Goal: Task Accomplishment & Management: Manage account settings

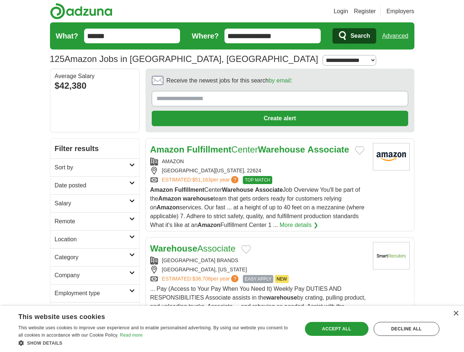
click at [348, 11] on link "Login" at bounding box center [340, 11] width 14 height 9
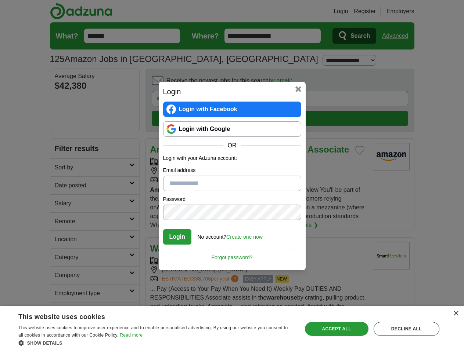
click at [398, 36] on div "Login Login with Facebook Login with Google OR Login with your Adzuna account: …" at bounding box center [232, 176] width 464 height 352
click at [259, 83] on div "Login Login with Facebook Login with Google OR Login with your Adzuna account: …" at bounding box center [232, 176] width 147 height 189
click at [429, 83] on div "Login Login with Facebook Login with Google OR Login with your Adzuna account: …" at bounding box center [232, 176] width 464 height 352
click at [62, 132] on div "Login Login with Facebook Login with Google OR Login with your Adzuna account: …" at bounding box center [232, 176] width 464 height 352
click at [62, 150] on div "Login Login with Facebook Login with Google OR Login with your Adzuna account: …" at bounding box center [232, 176] width 464 height 352
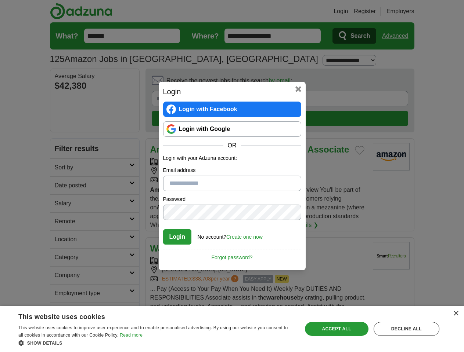
click at [62, 168] on div "Login Login with Facebook Login with Google OR Login with your Adzuna account: …" at bounding box center [232, 176] width 464 height 352
click at [62, 186] on div "Login Login with Facebook Login with Google OR Login with your Adzuna account: …" at bounding box center [232, 176] width 464 height 352
click at [62, 204] on div "Login Login with Facebook Login with Google OR Login with your Adzuna account: …" at bounding box center [232, 176] width 464 height 352
